Goal: Information Seeking & Learning: Learn about a topic

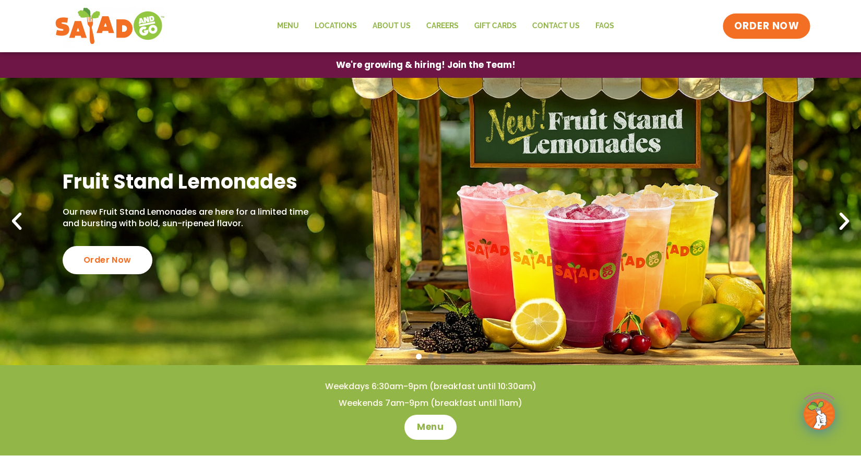
click at [771, 29] on span "ORDER NOW" at bounding box center [766, 26] width 65 height 14
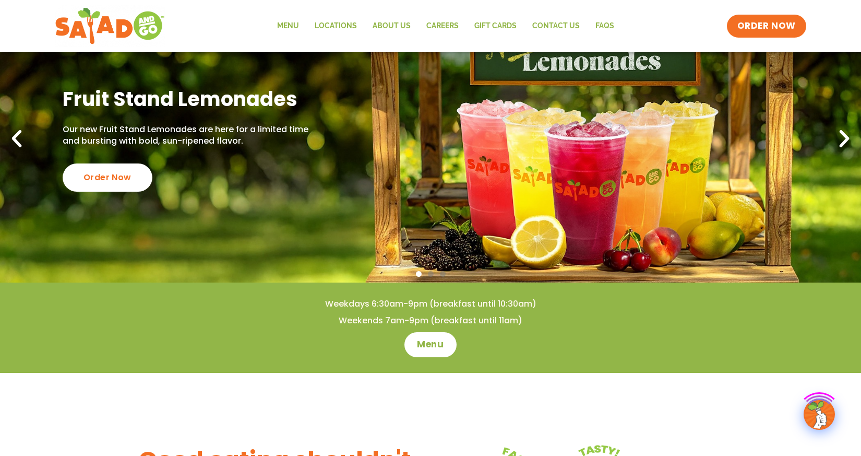
scroll to position [92, 0]
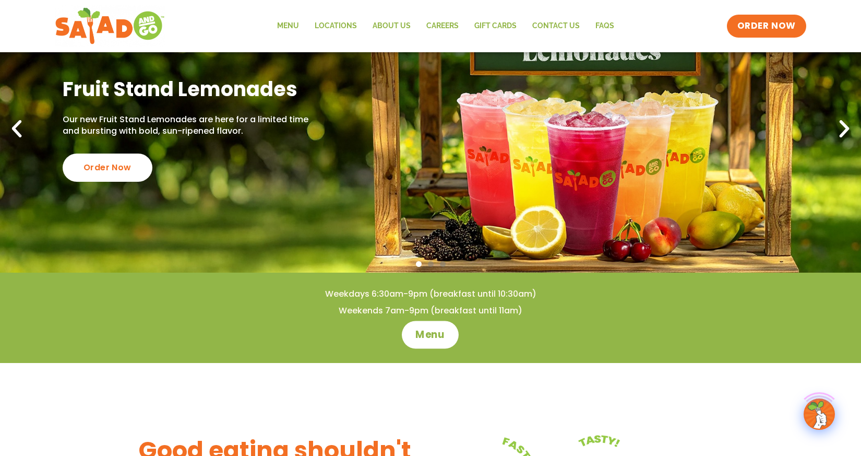
click at [424, 334] on span "Menu" at bounding box center [431, 335] width 30 height 14
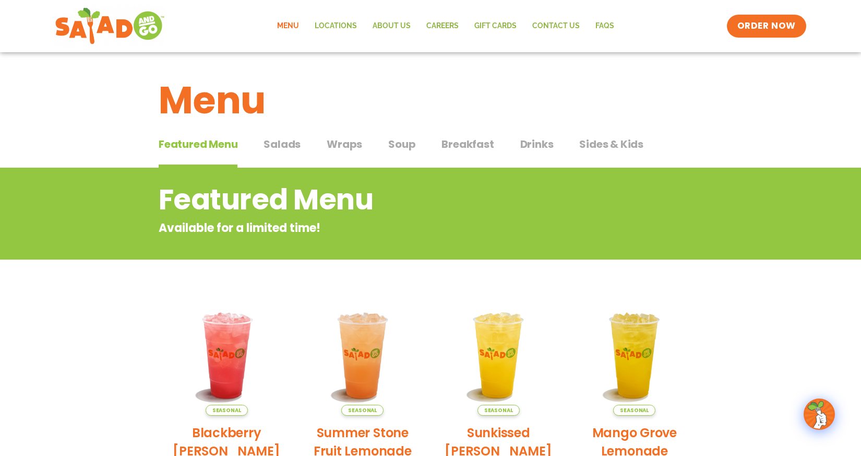
click at [277, 150] on span "Salads" at bounding box center [282, 144] width 37 height 16
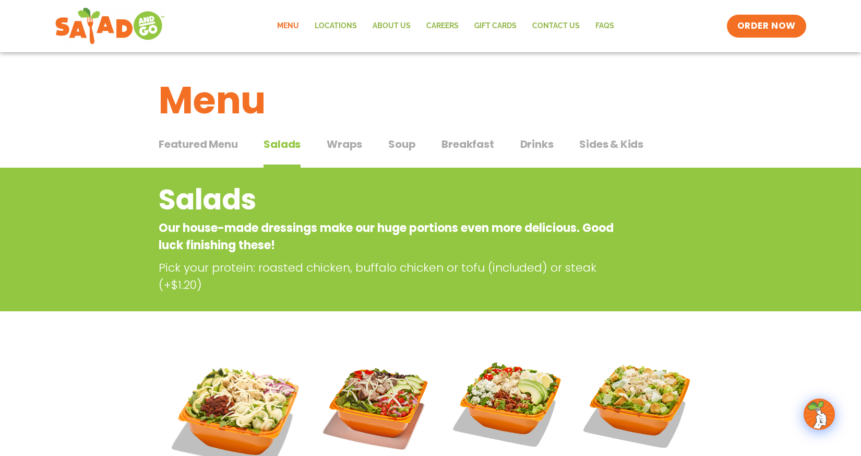
click at [345, 141] on span "Wraps" at bounding box center [344, 144] width 35 height 16
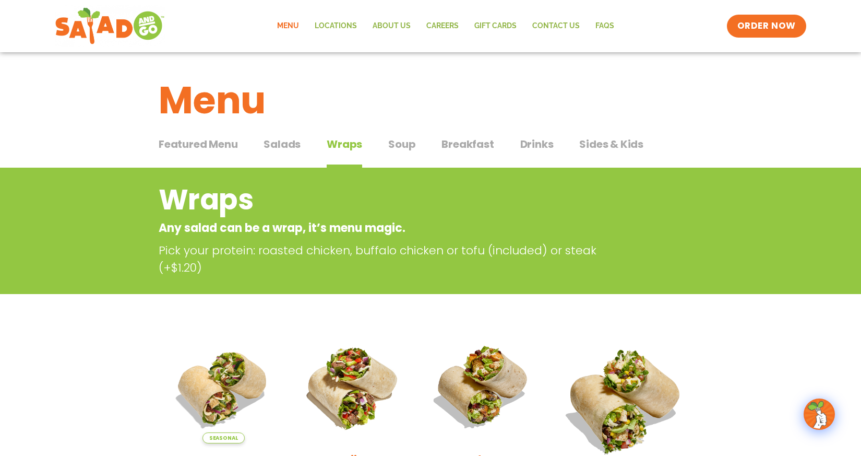
click at [398, 140] on span "Soup" at bounding box center [401, 144] width 27 height 16
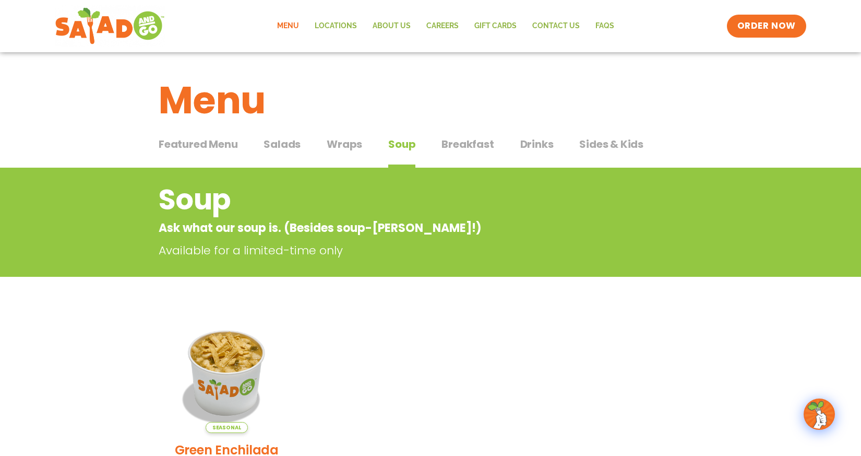
click at [459, 144] on span "Breakfast" at bounding box center [467, 144] width 52 height 16
